Goal: Information Seeking & Learning: Learn about a topic

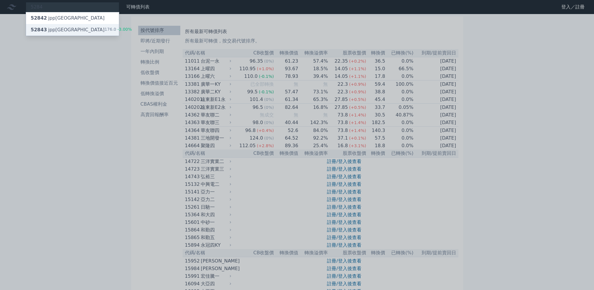
type input "5284"
click at [62, 30] on div "52843 jpp[GEOGRAPHIC_DATA]" at bounding box center [68, 29] width 74 height 7
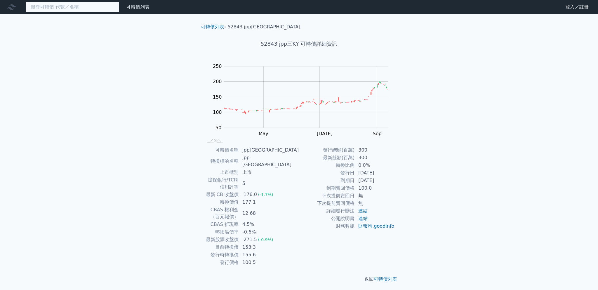
click at [56, 7] on input at bounding box center [72, 7] width 93 height 10
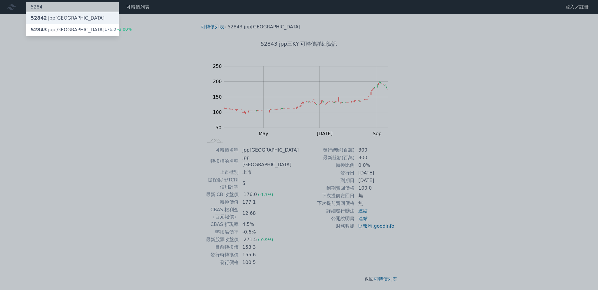
type input "5284"
click at [65, 20] on div "52842 jpp[GEOGRAPHIC_DATA]" at bounding box center [72, 18] width 93 height 12
